Goal: Find specific page/section: Find specific page/section

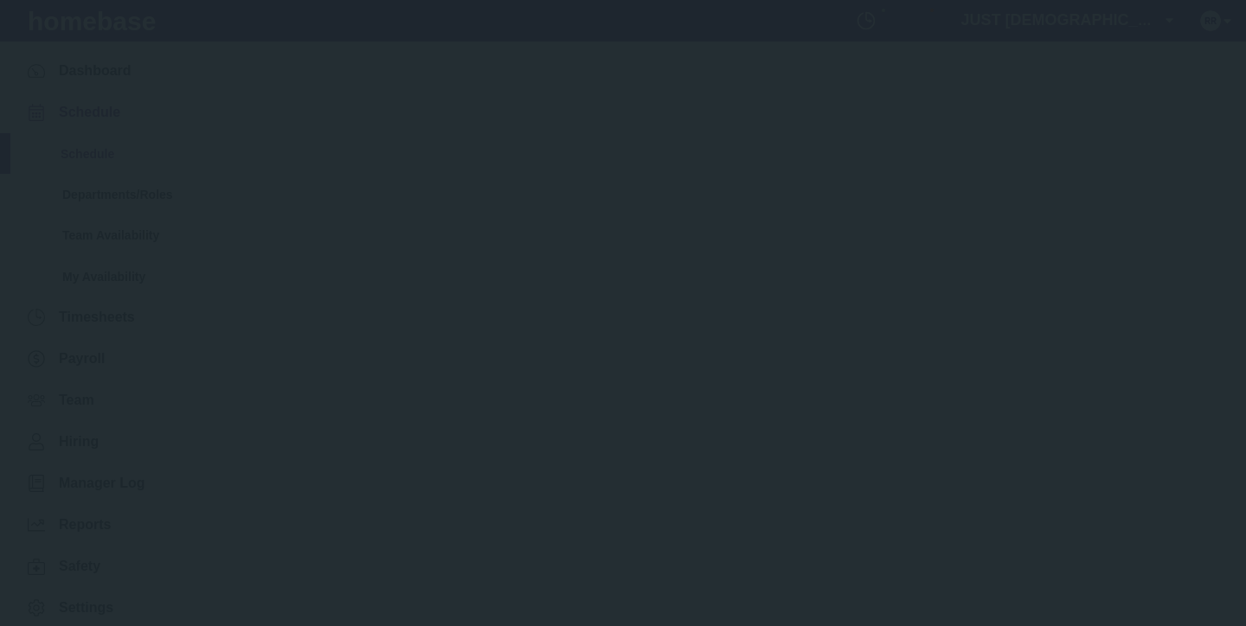
type input "[DATE] - [DATE]"
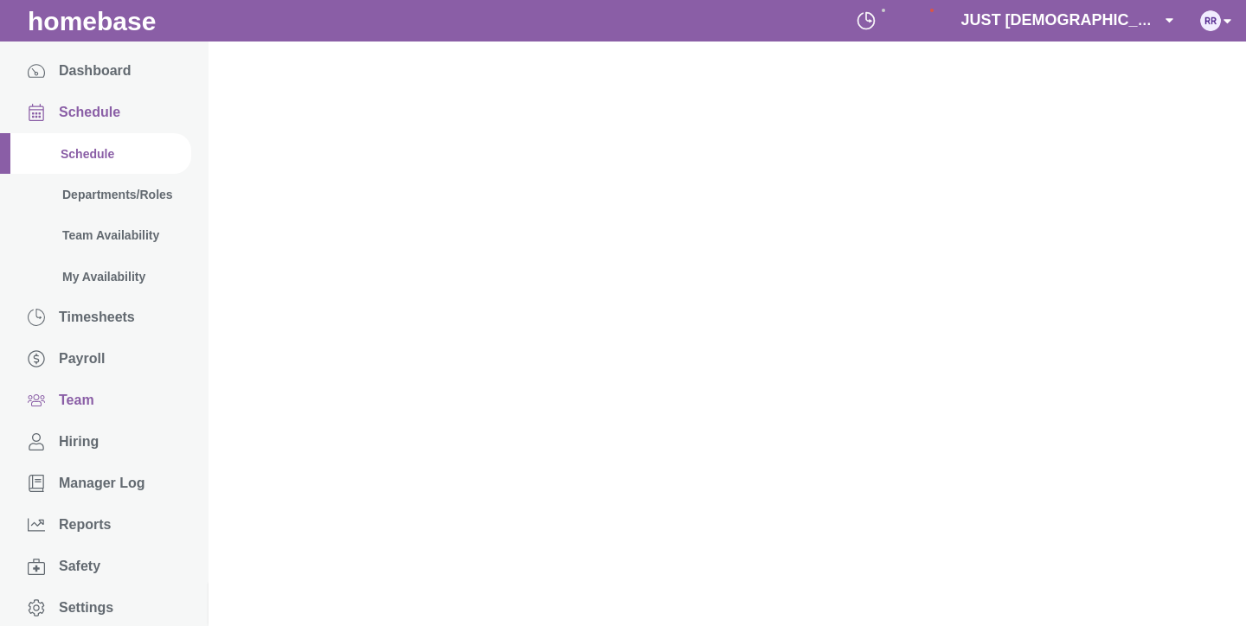
click at [92, 395] on span "Team" at bounding box center [95, 401] width 191 height 42
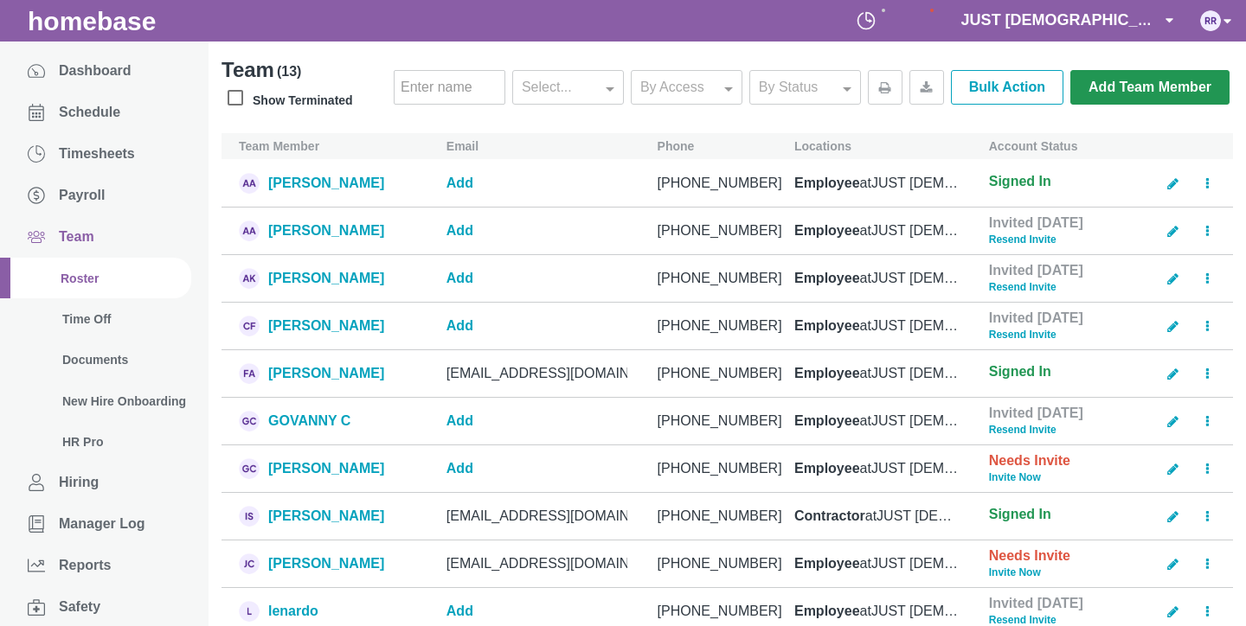
click at [89, 230] on span "Team" at bounding box center [76, 237] width 35 height 16
click at [80, 237] on span "Team" at bounding box center [76, 237] width 35 height 16
click at [80, 238] on span "Team" at bounding box center [76, 237] width 35 height 16
click at [85, 190] on span "Payroll" at bounding box center [82, 196] width 46 height 16
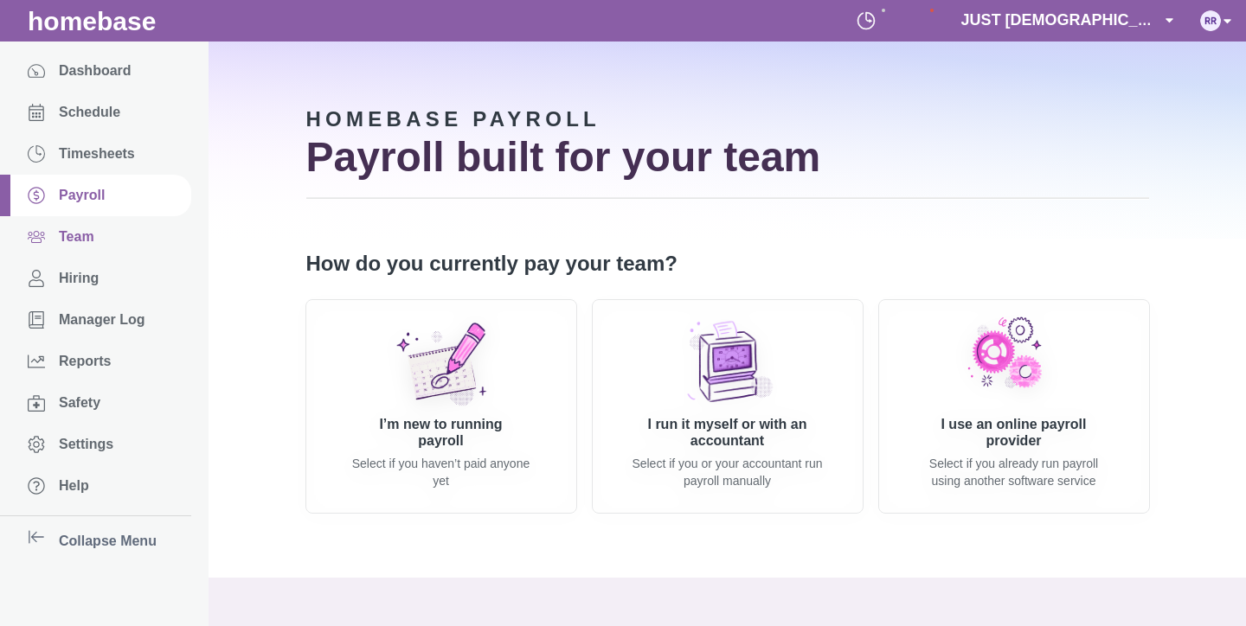
click at [79, 235] on span "Team" at bounding box center [76, 237] width 35 height 16
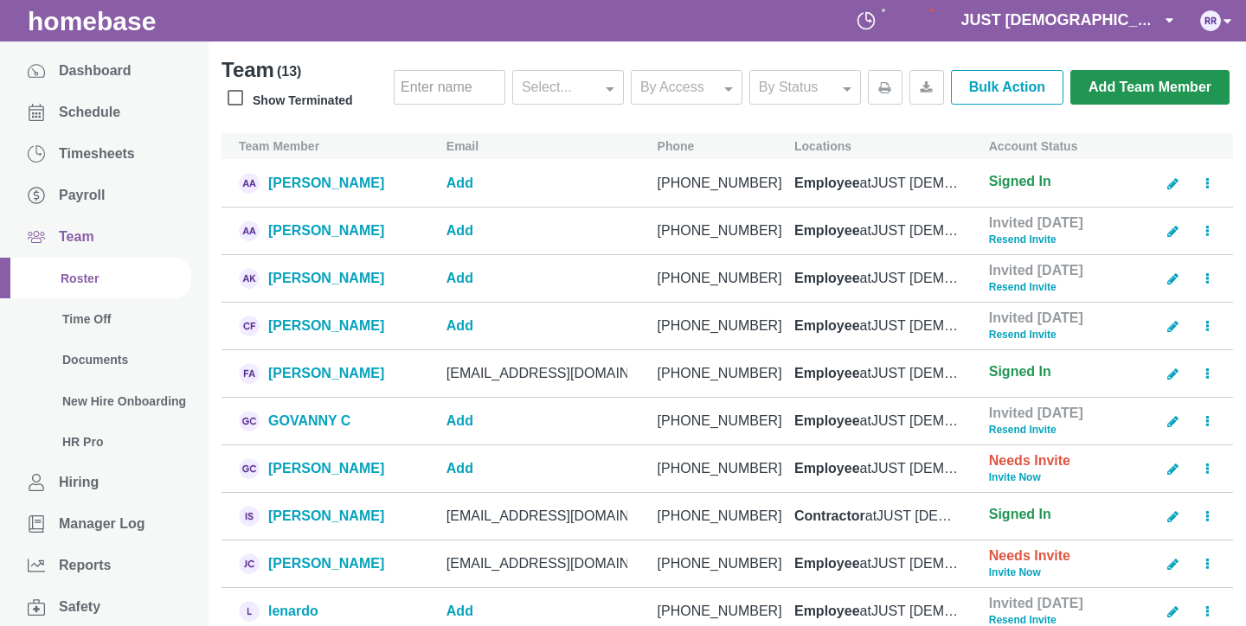
click at [83, 239] on span "Team" at bounding box center [76, 237] width 35 height 16
click at [80, 233] on span "Team" at bounding box center [76, 237] width 35 height 16
click at [296, 319] on div "[PERSON_NAME]" at bounding box center [326, 326] width 116 height 16
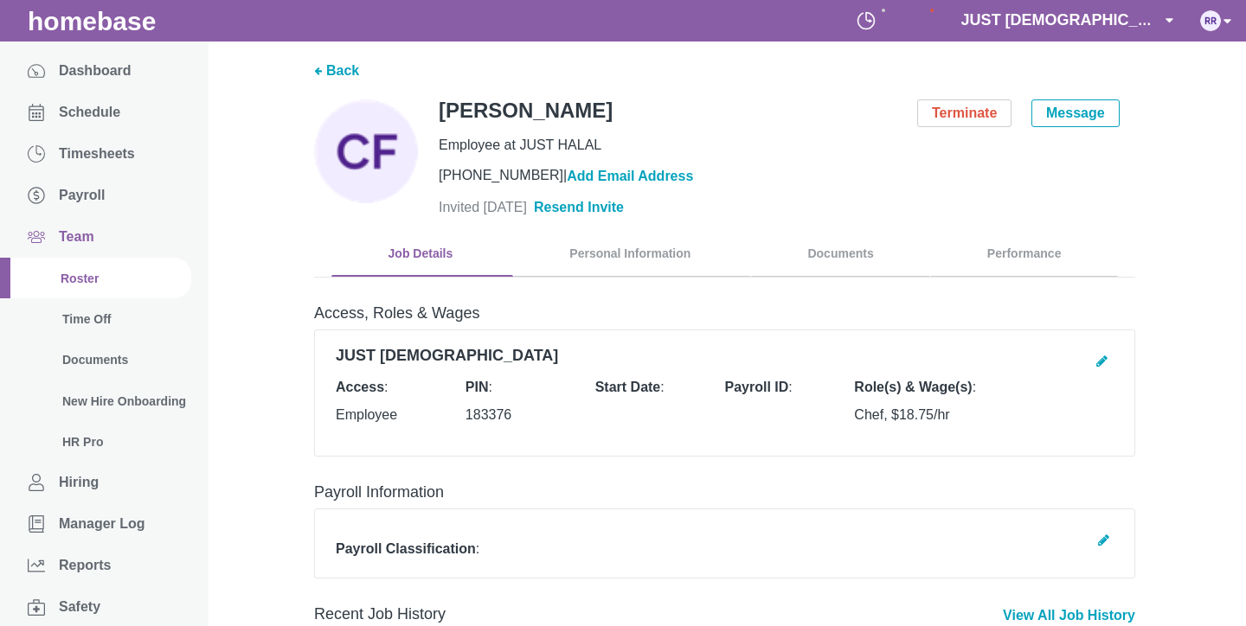
click at [80, 230] on span "Team" at bounding box center [76, 237] width 35 height 16
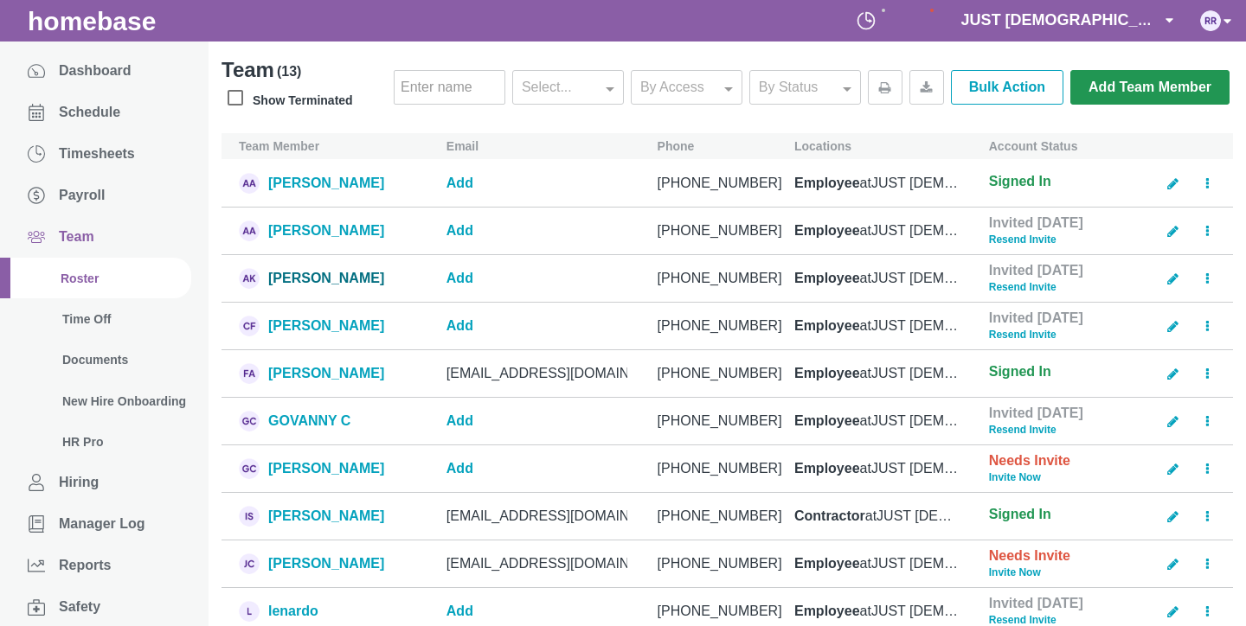
click at [309, 270] on div "[PERSON_NAME]" at bounding box center [326, 278] width 116 height 16
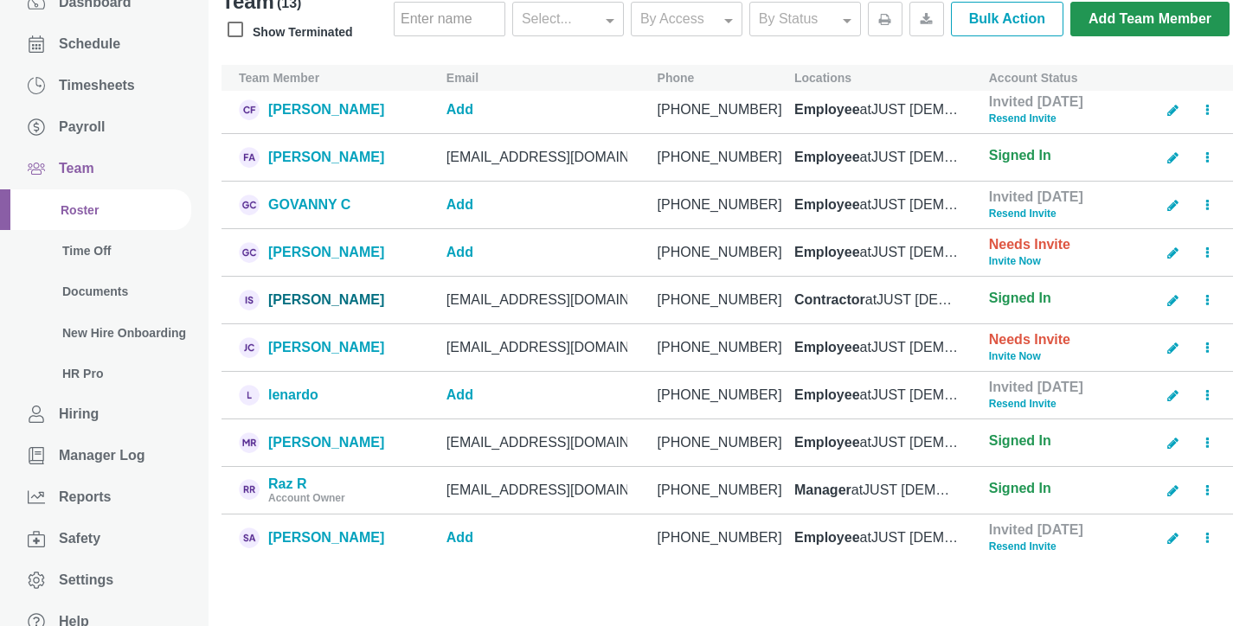
scroll to position [72, 0]
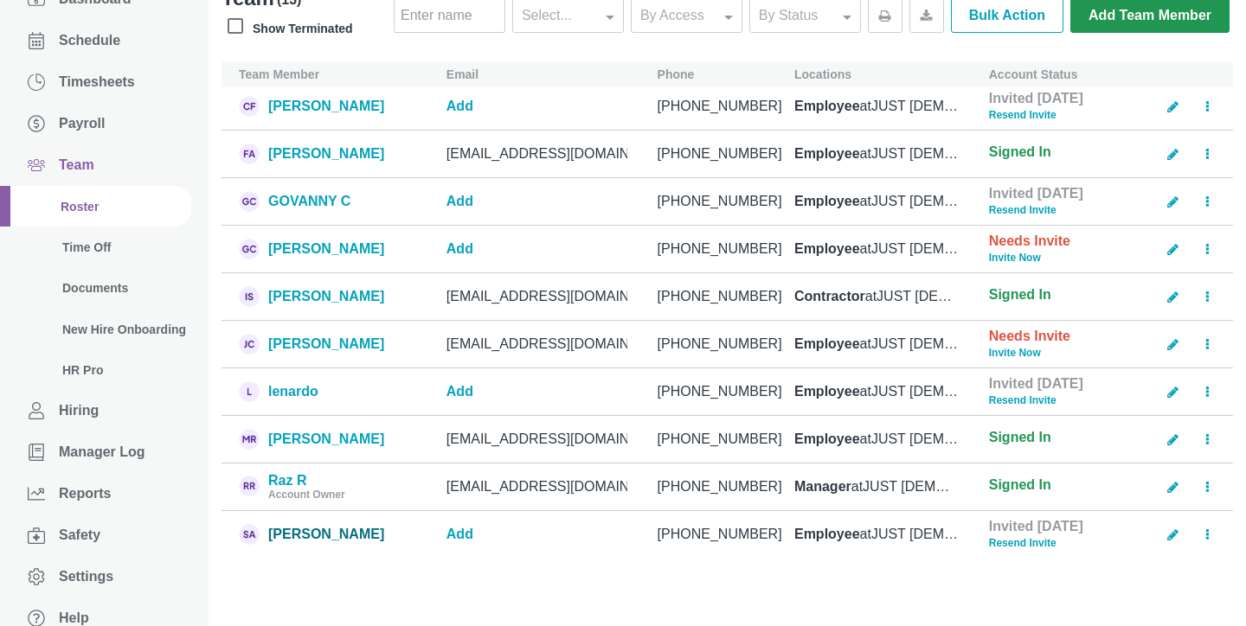
click at [300, 527] on div "[PERSON_NAME]" at bounding box center [326, 534] width 116 height 16
